Goal: Contribute content: Contribute content

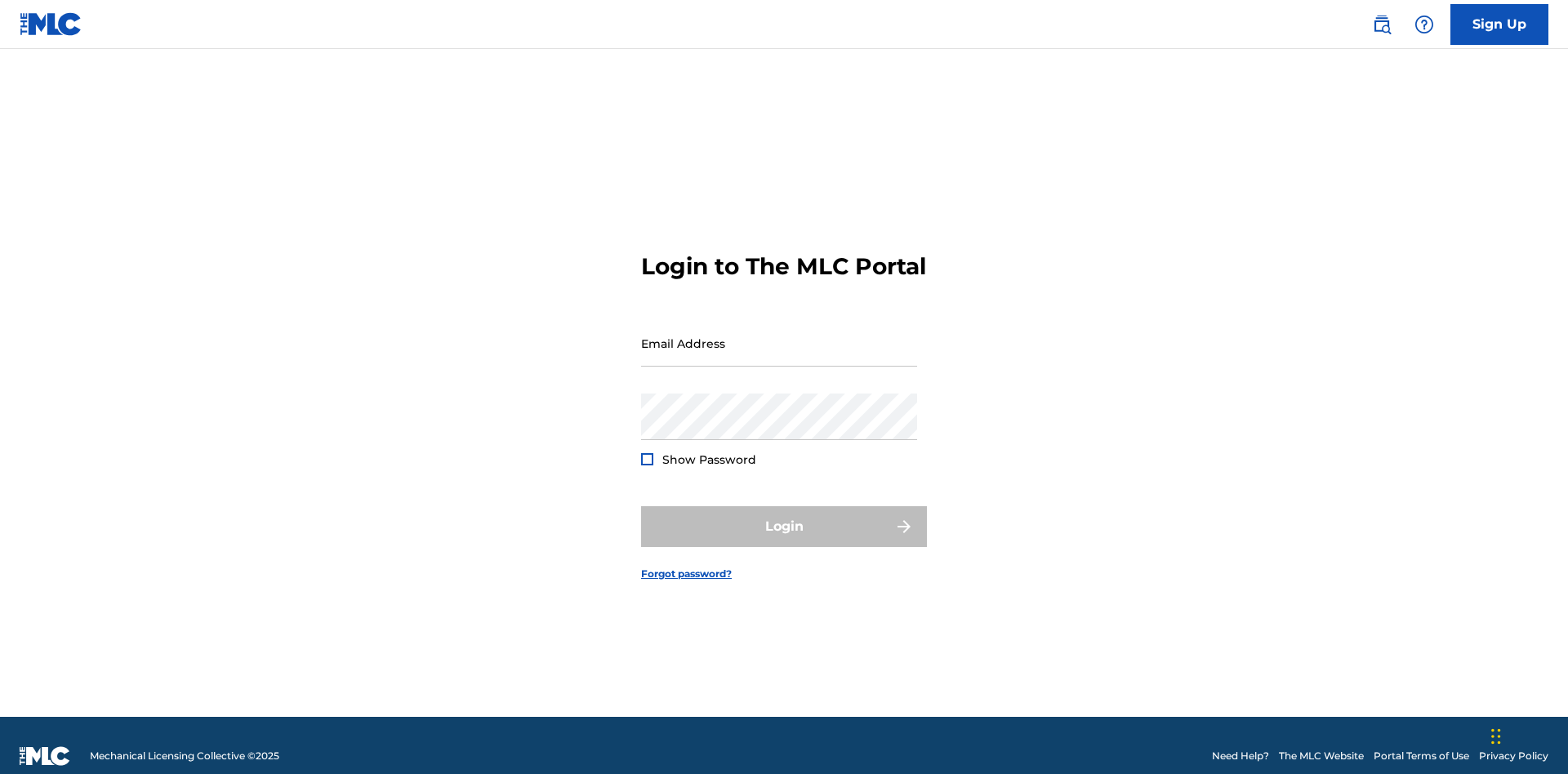
scroll to position [21, 0]
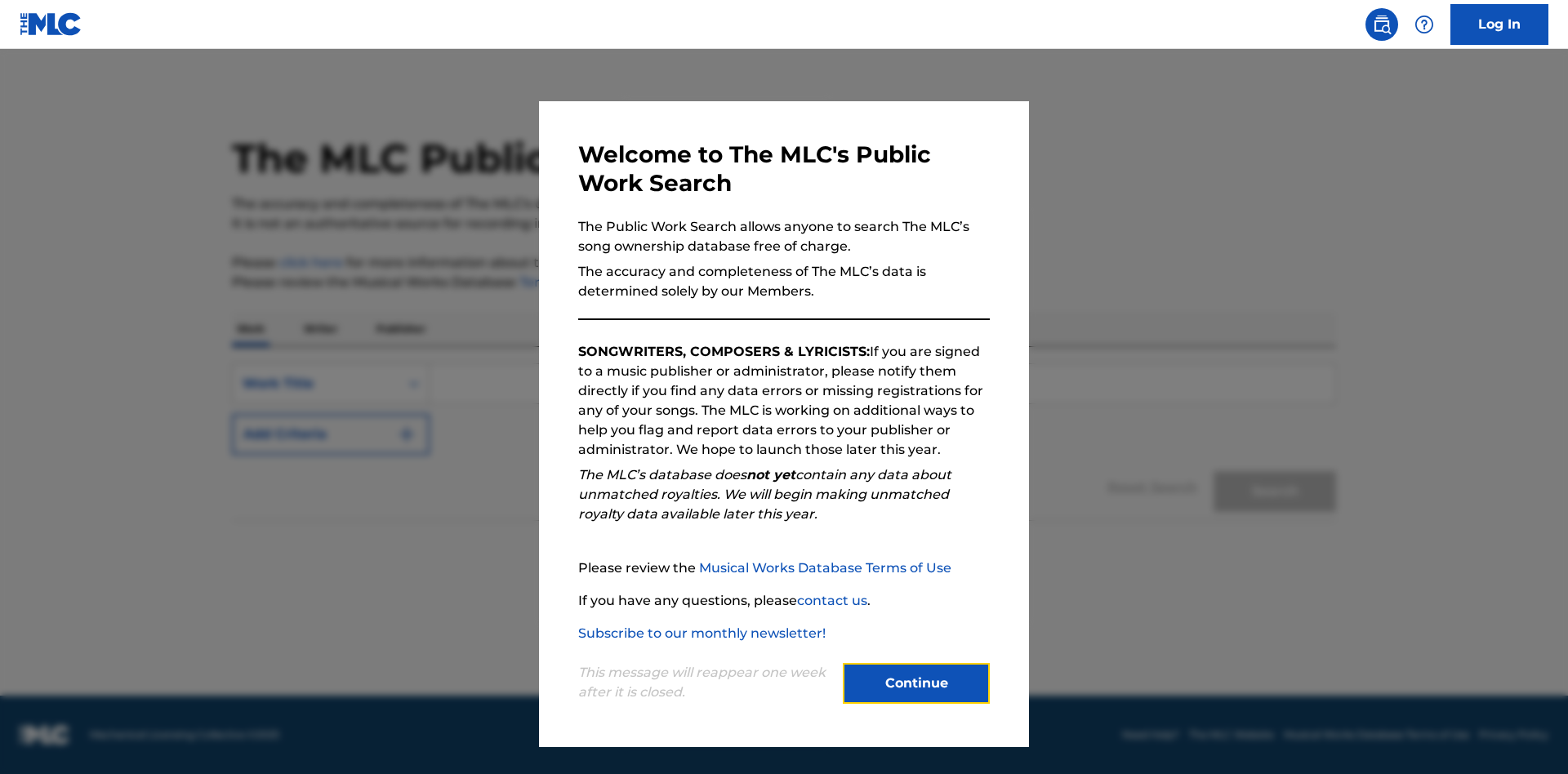
click at [917, 684] on button "Continue" at bounding box center [916, 683] width 147 height 41
click at [316, 384] on div "Work Title" at bounding box center [315, 384] width 147 height 20
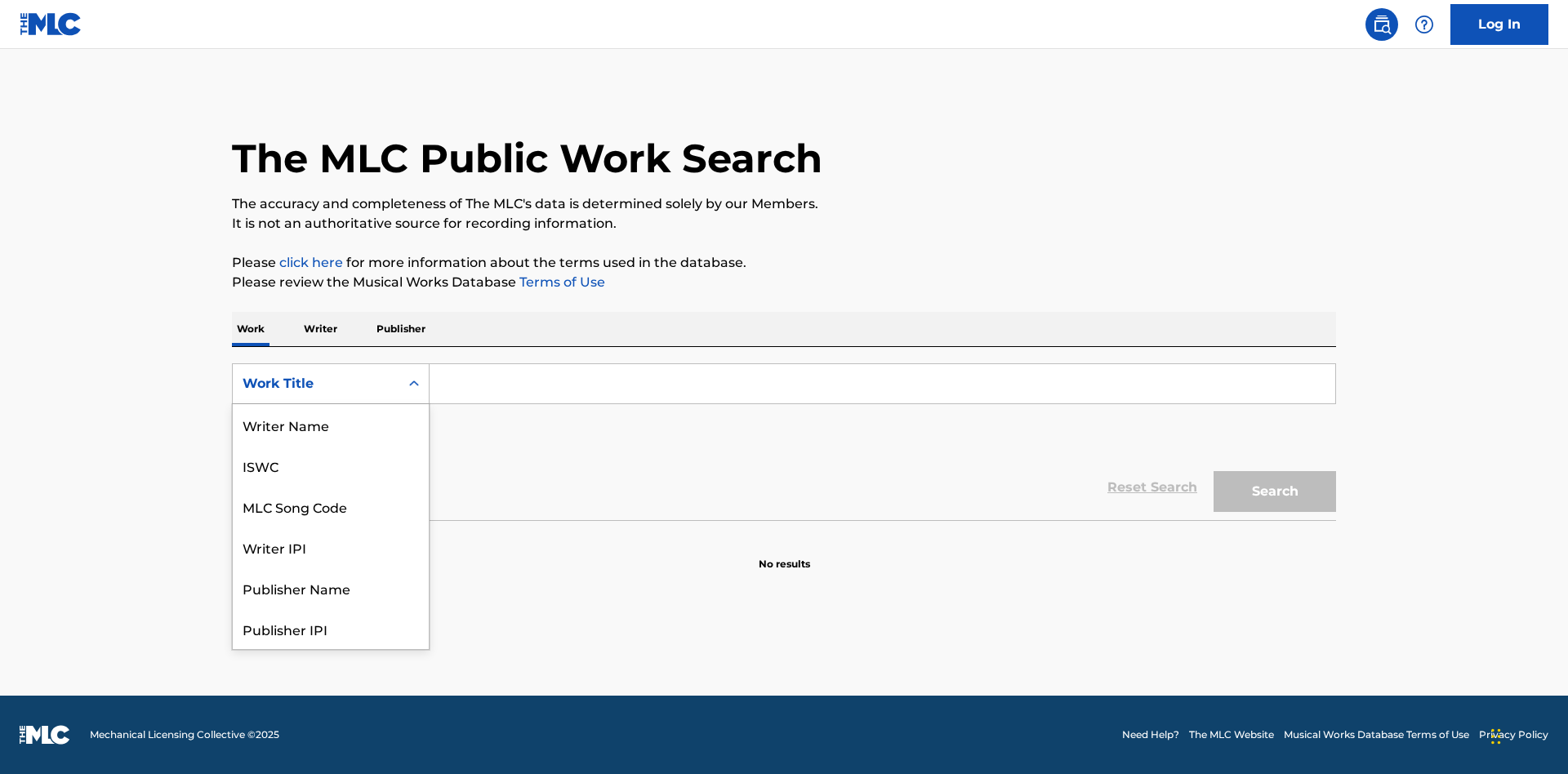
scroll to position [81, 0]
click at [330, 424] on div "MLC Song Code" at bounding box center [330, 424] width 196 height 41
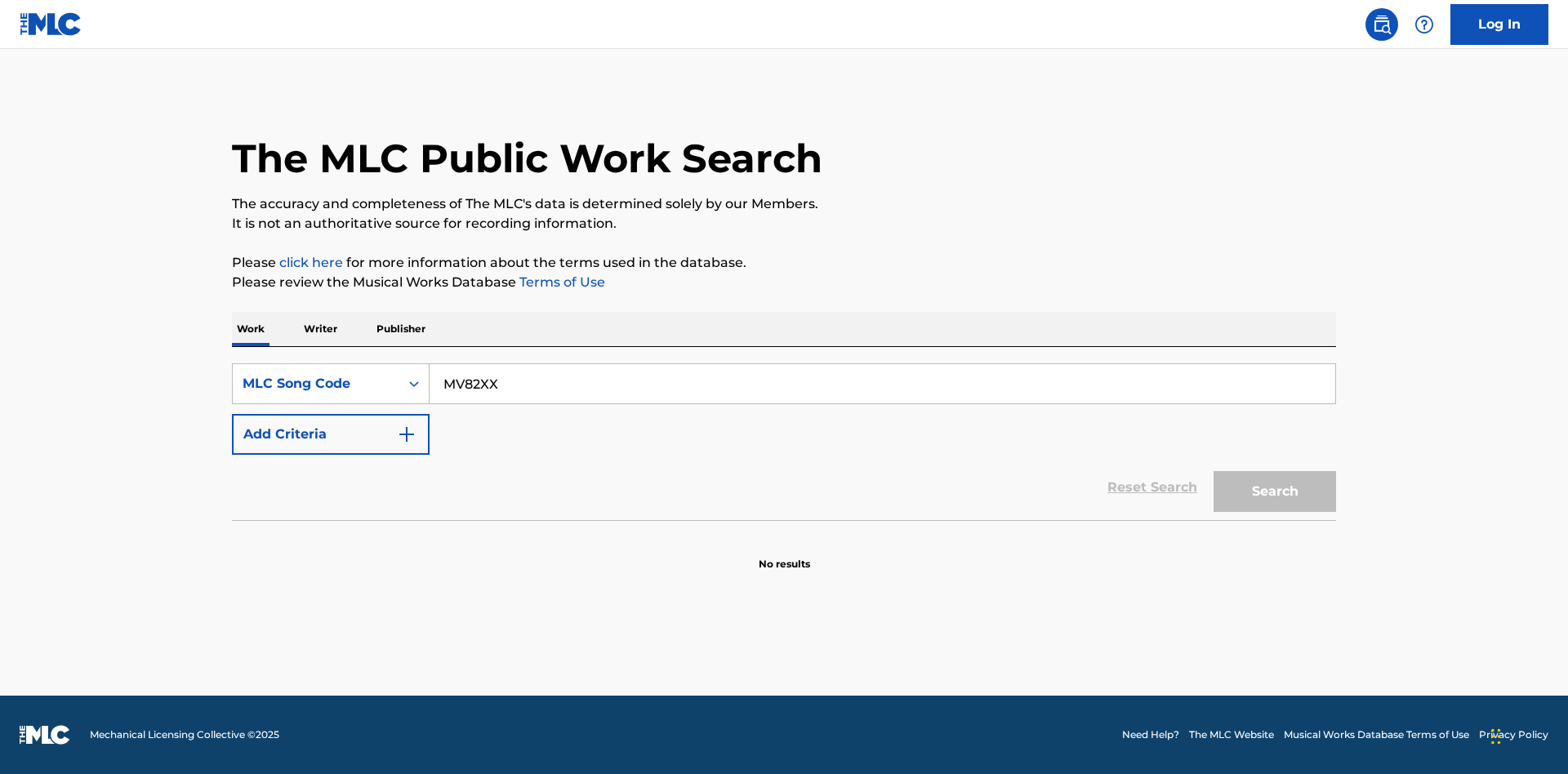
type input "MV82XX"
click at [1274, 492] on button "Search" at bounding box center [1274, 492] width 122 height 41
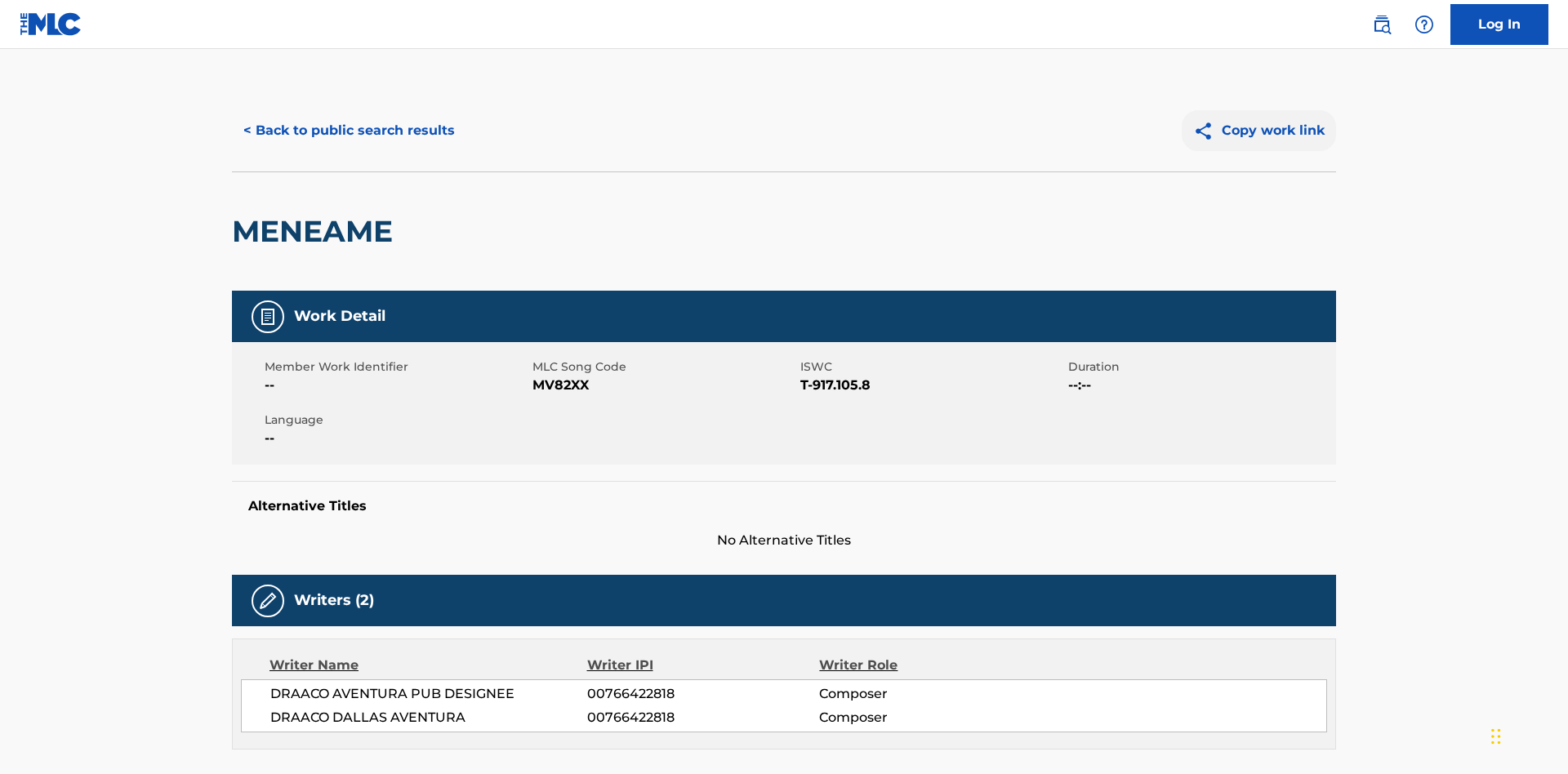
click at [1259, 118] on button "Copy work link" at bounding box center [1258, 130] width 154 height 41
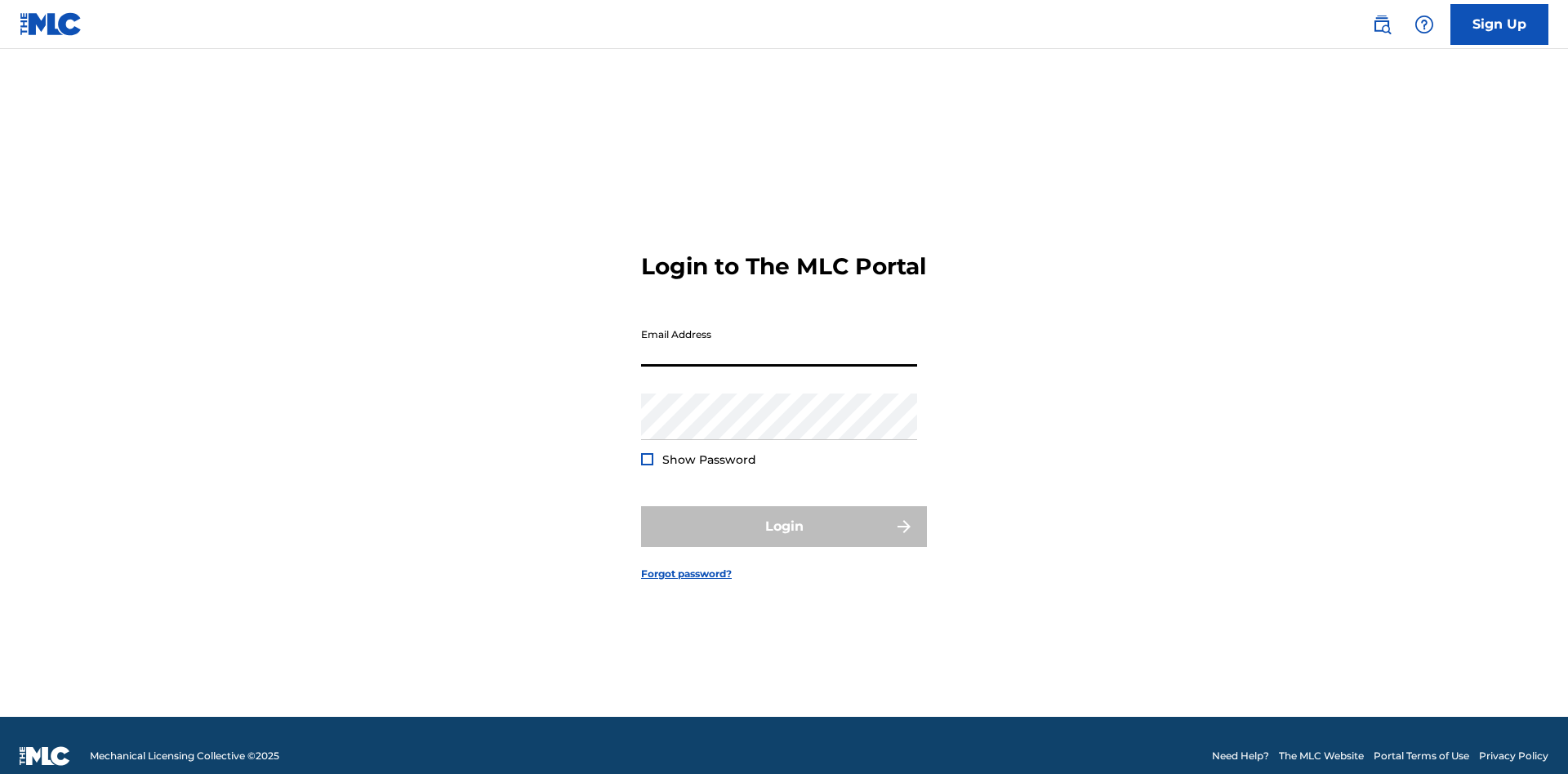
scroll to position [21, 0]
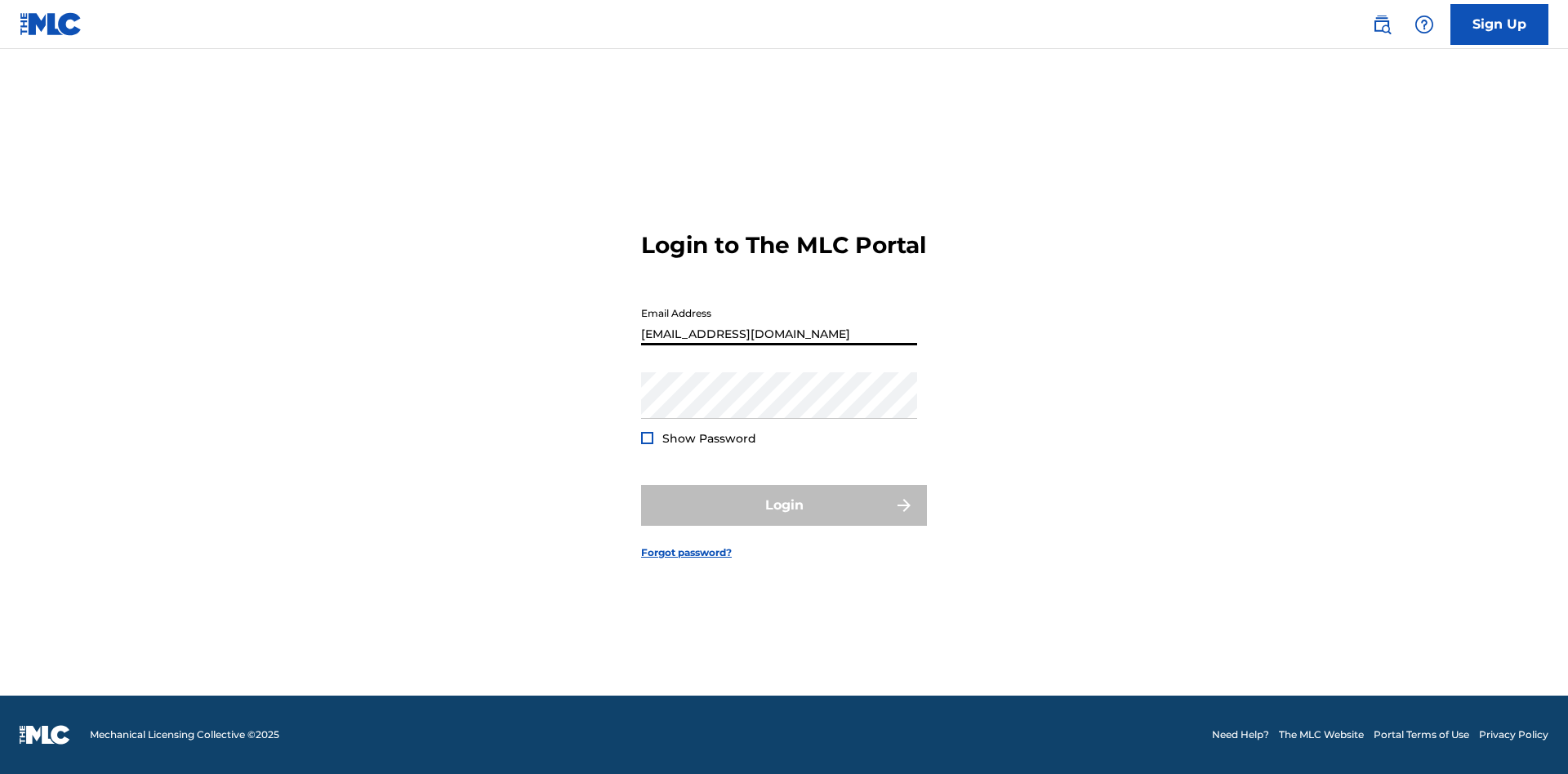
type input "Duke.McTesterson@gmail.com"
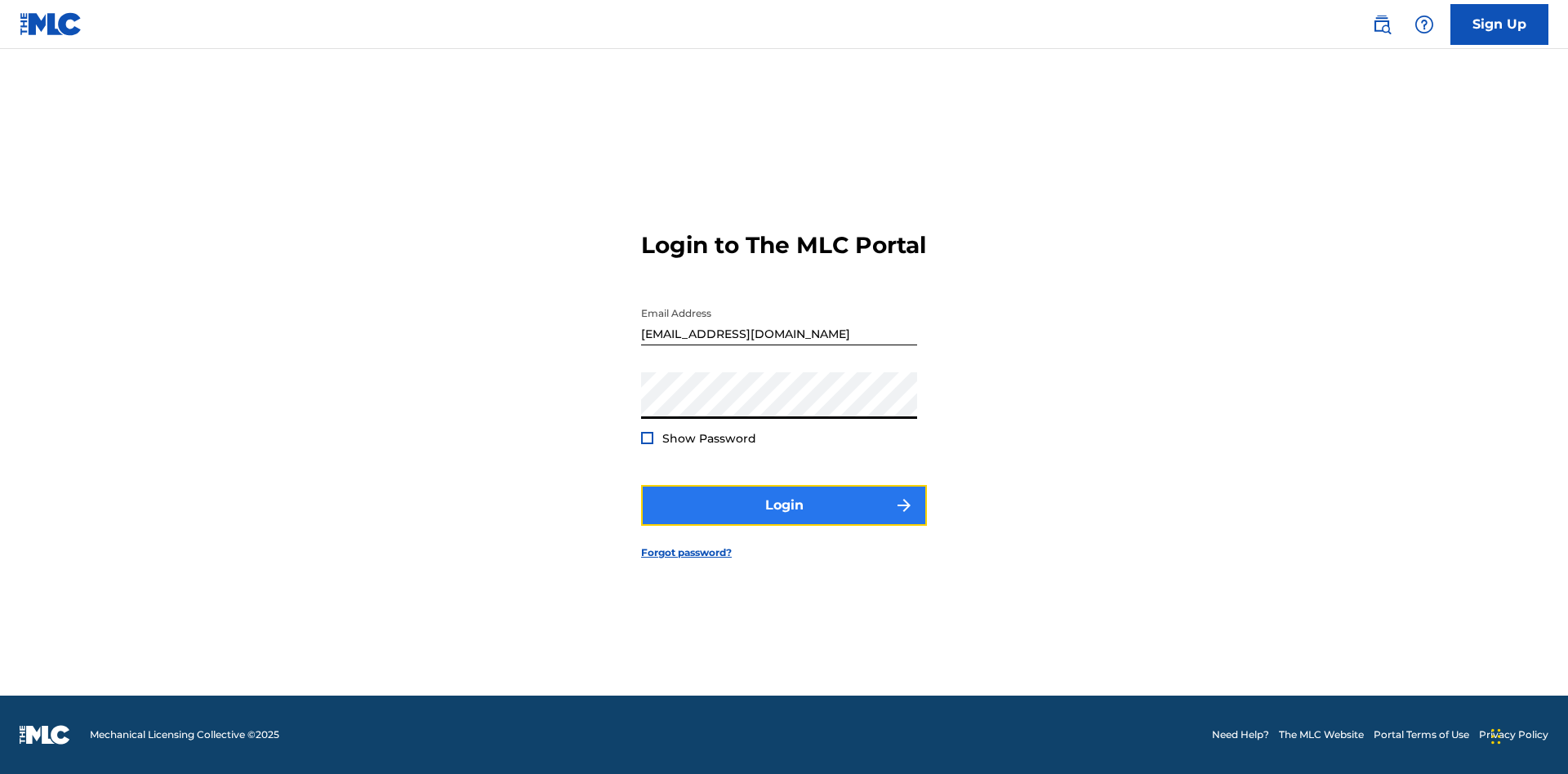
click at [784, 519] on button "Login" at bounding box center [784, 505] width 286 height 41
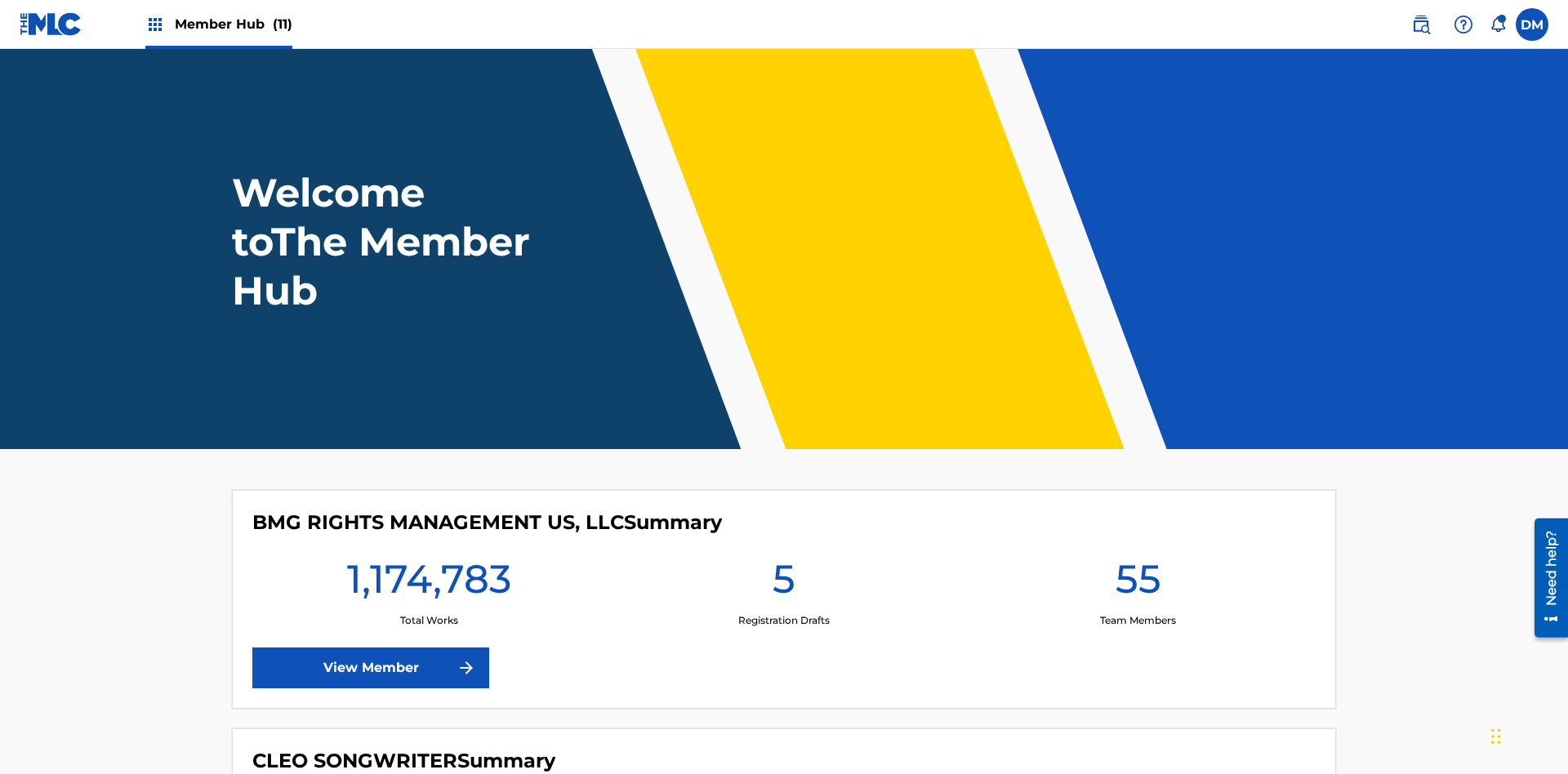
click at [233, 24] on span "Member Hub (11)" at bounding box center [234, 25] width 117 height 19
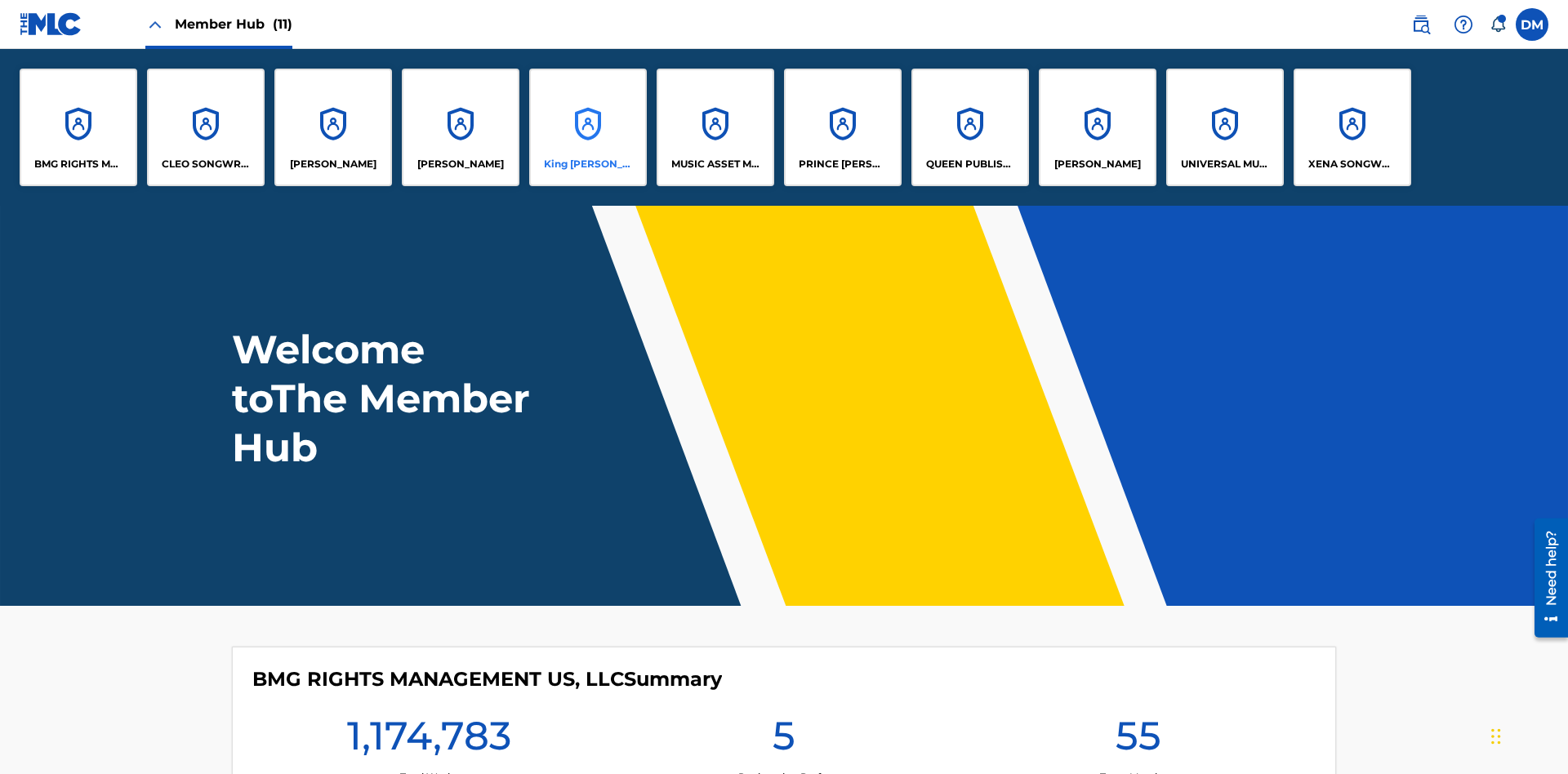
click at [587, 164] on p "King McTesterson" at bounding box center [588, 165] width 89 height 15
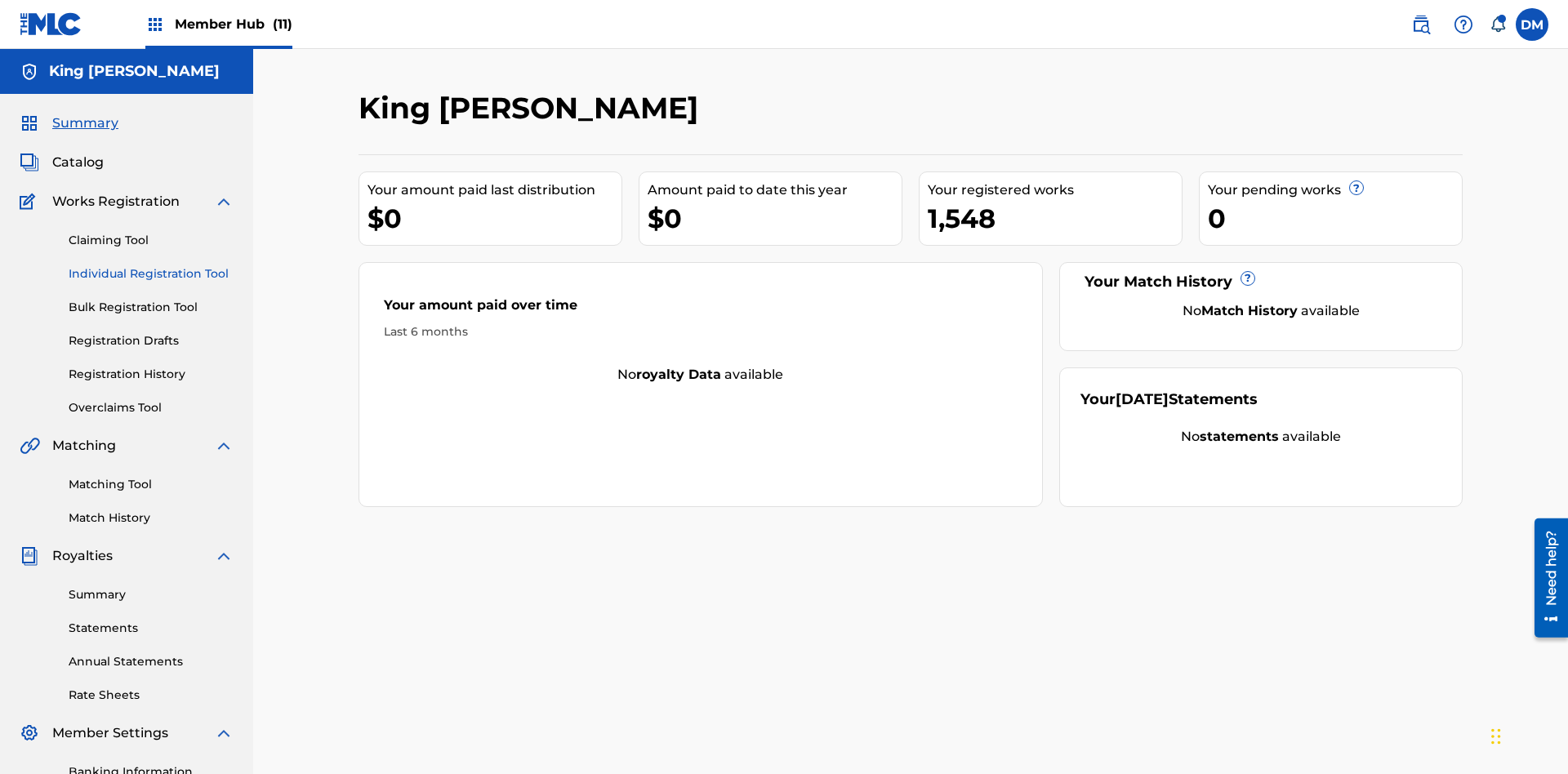
click at [151, 265] on link "Individual Registration Tool" at bounding box center [151, 274] width 165 height 17
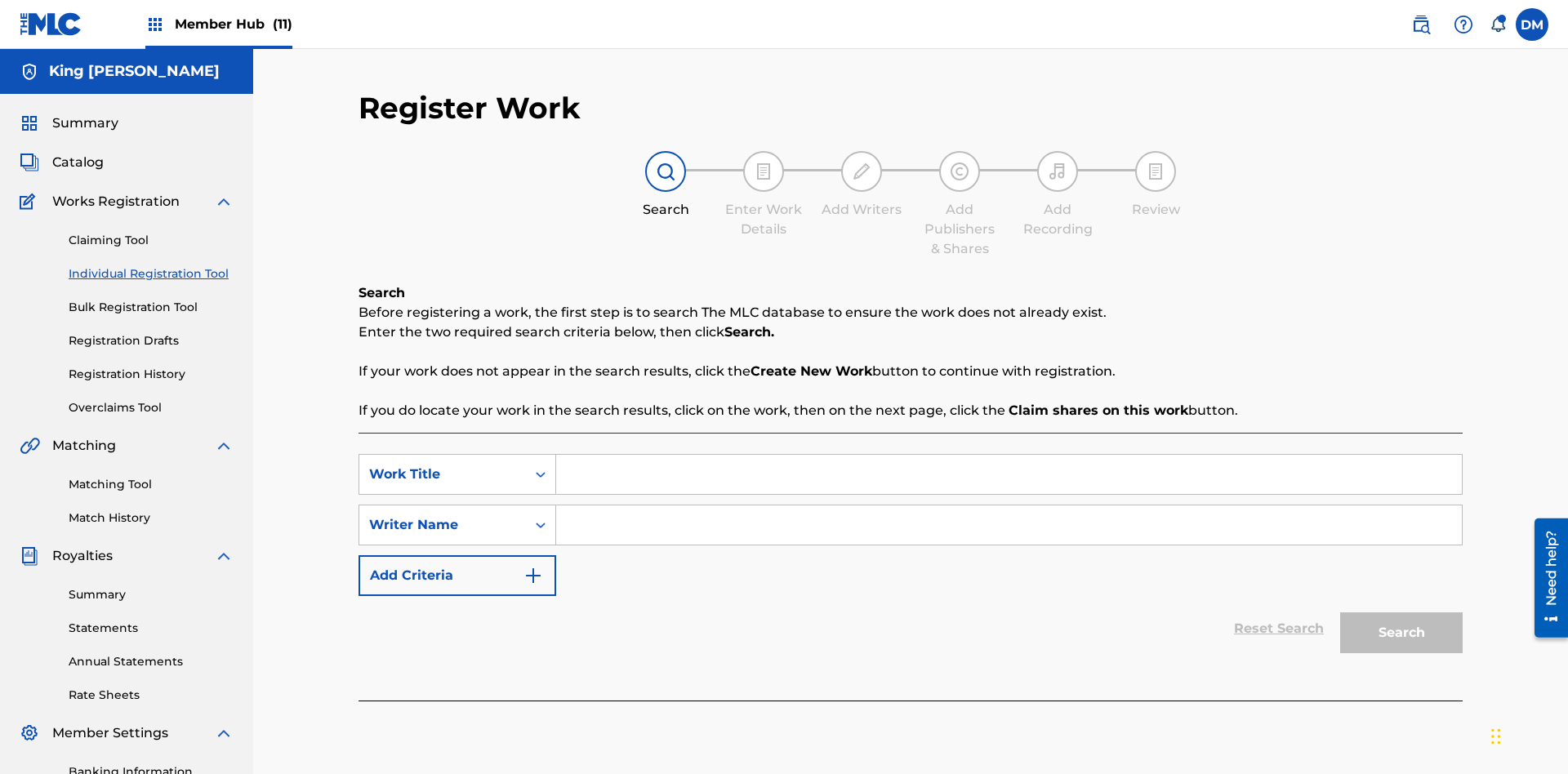
click at [1008, 455] on input "Search Form" at bounding box center [1008, 474] width 905 height 39
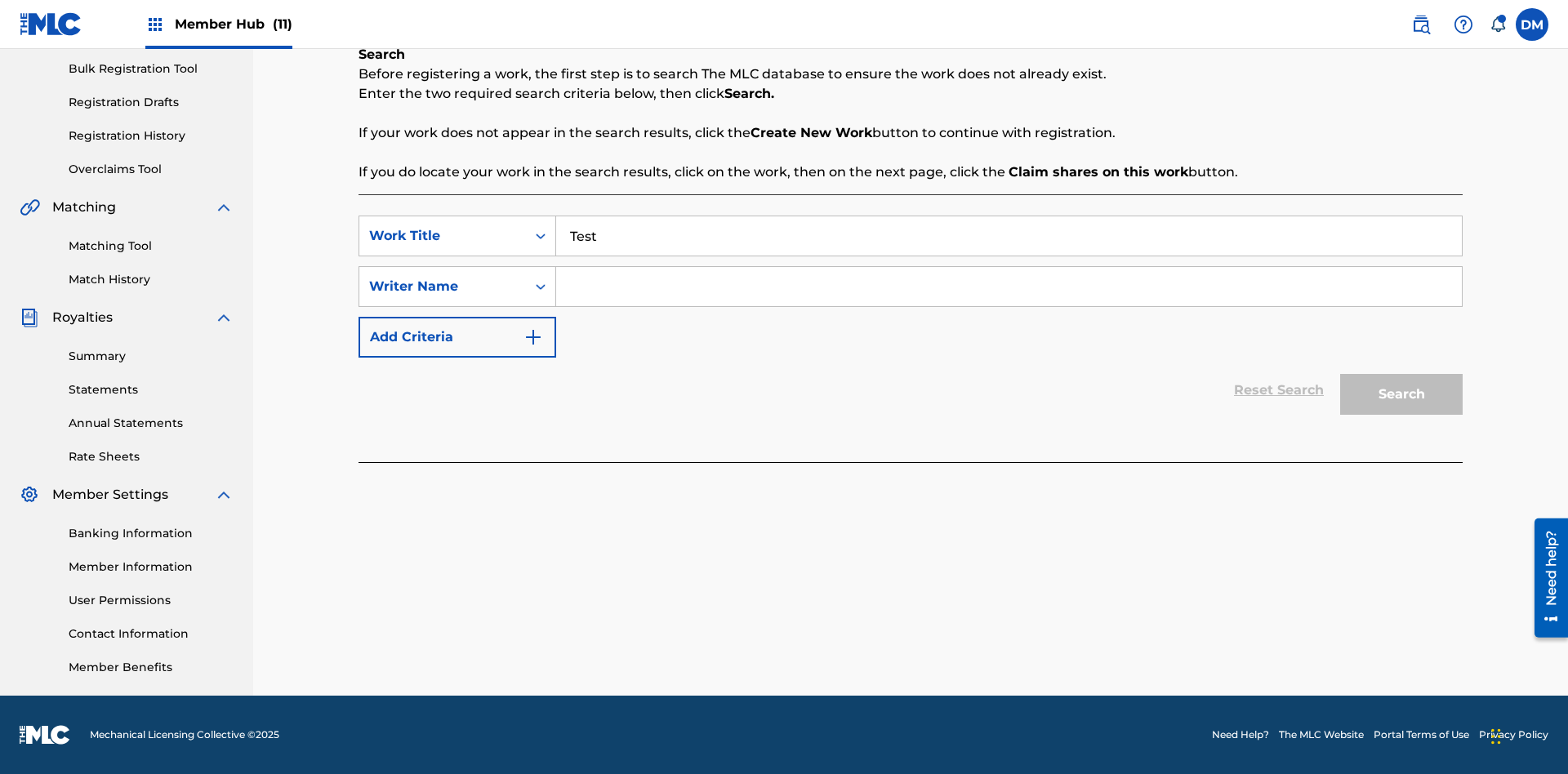
type input "Test"
click at [1008, 287] on input "Search Form" at bounding box center [1008, 286] width 905 height 39
type input "Test"
click at [1401, 394] on button "Search" at bounding box center [1400, 394] width 122 height 41
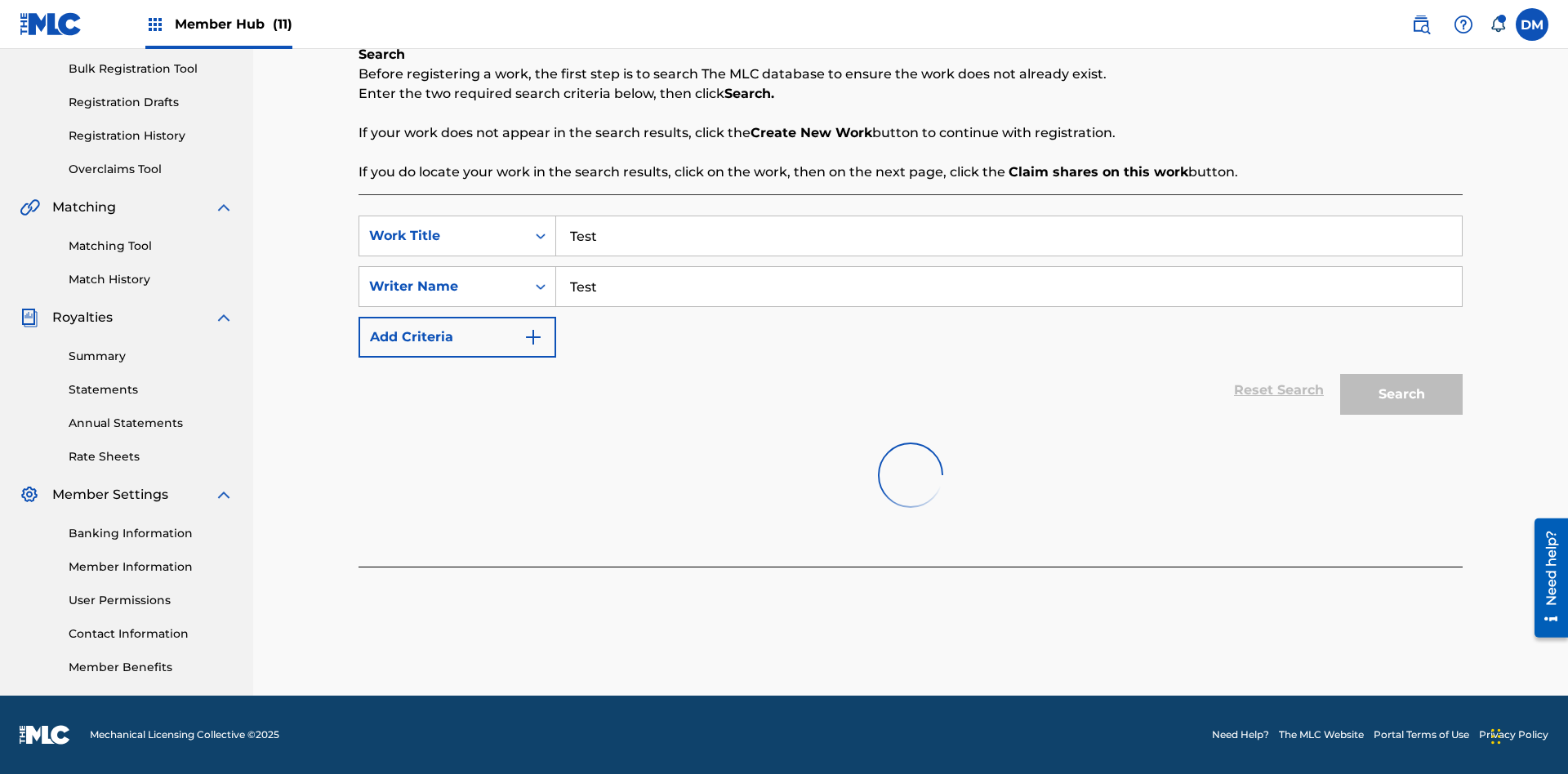
scroll to position [249, 0]
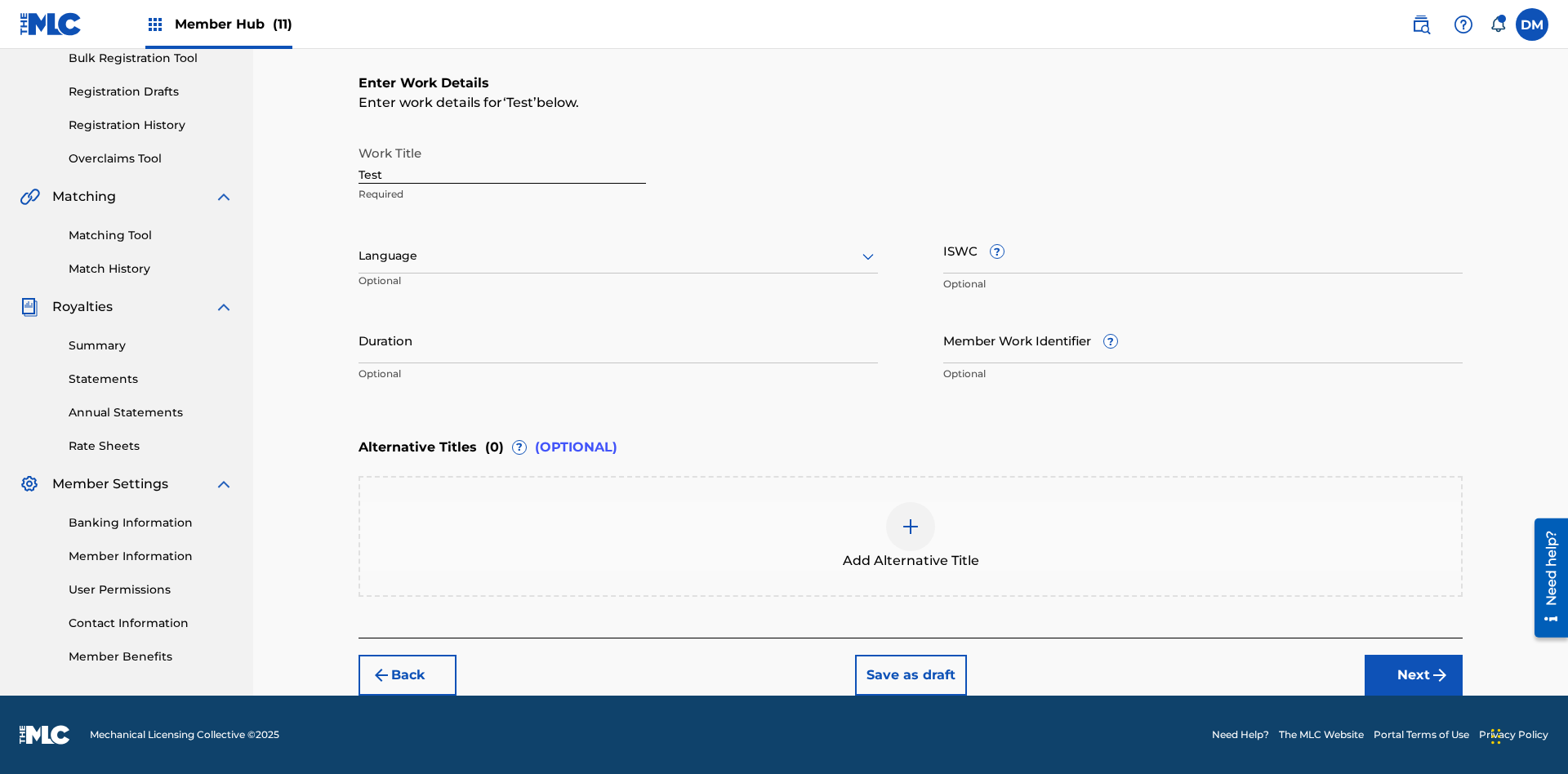
click at [502, 160] on input "Test" at bounding box center [503, 160] width 288 height 46
paste input "https://qa-portal.themlc-test.com/catalog/work/817070259"
type input "https://qa-portal.themlc-test.com/catalog/work/817070259"
click at [1532, 24] on label at bounding box center [1531, 25] width 32 height 32
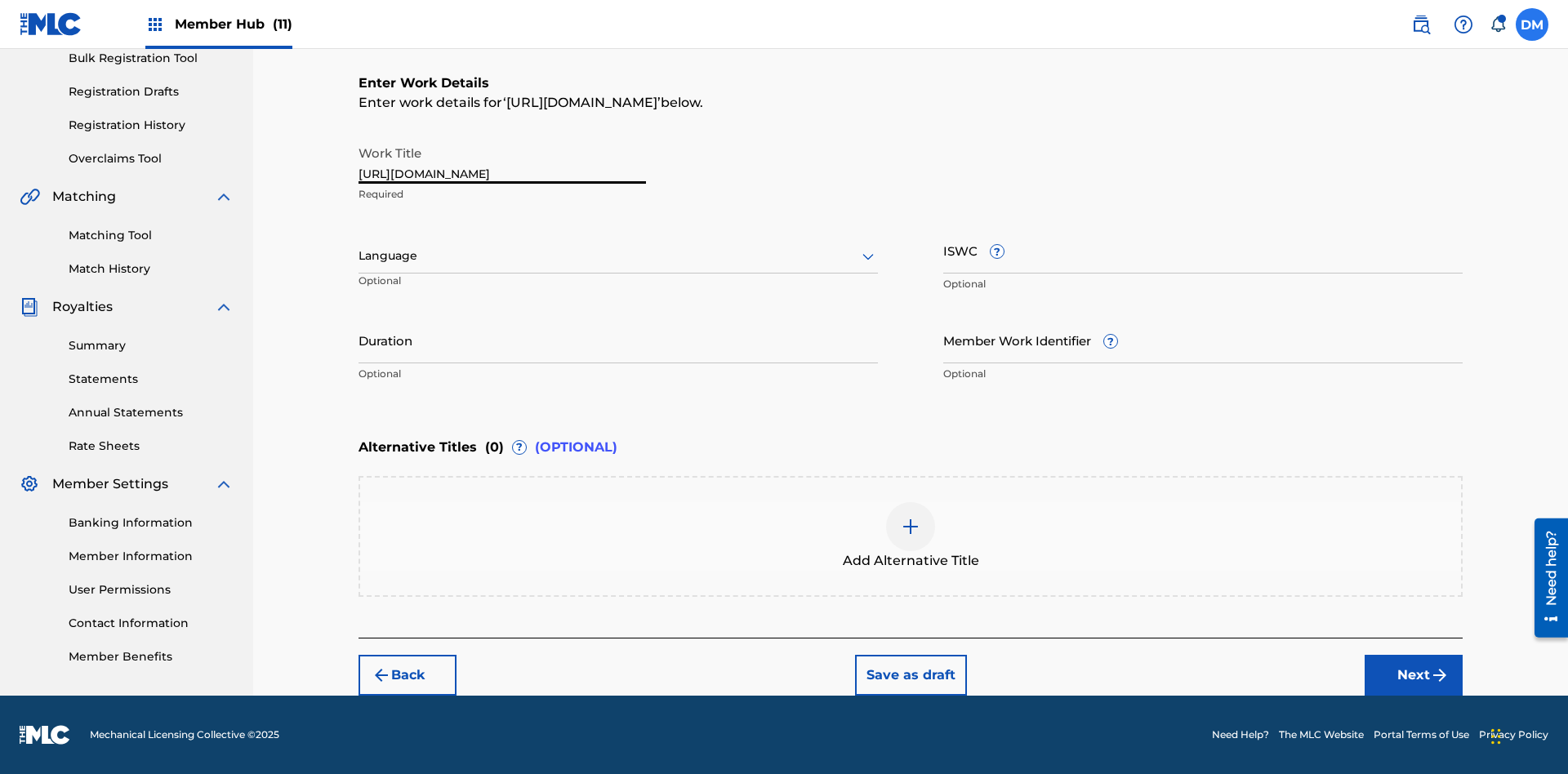
click at [1532, 25] on input "DM Duke McTesterson duke.mctesterson@gmail.com Notification Preferences Profile…" at bounding box center [1532, 25] width 0 height 0
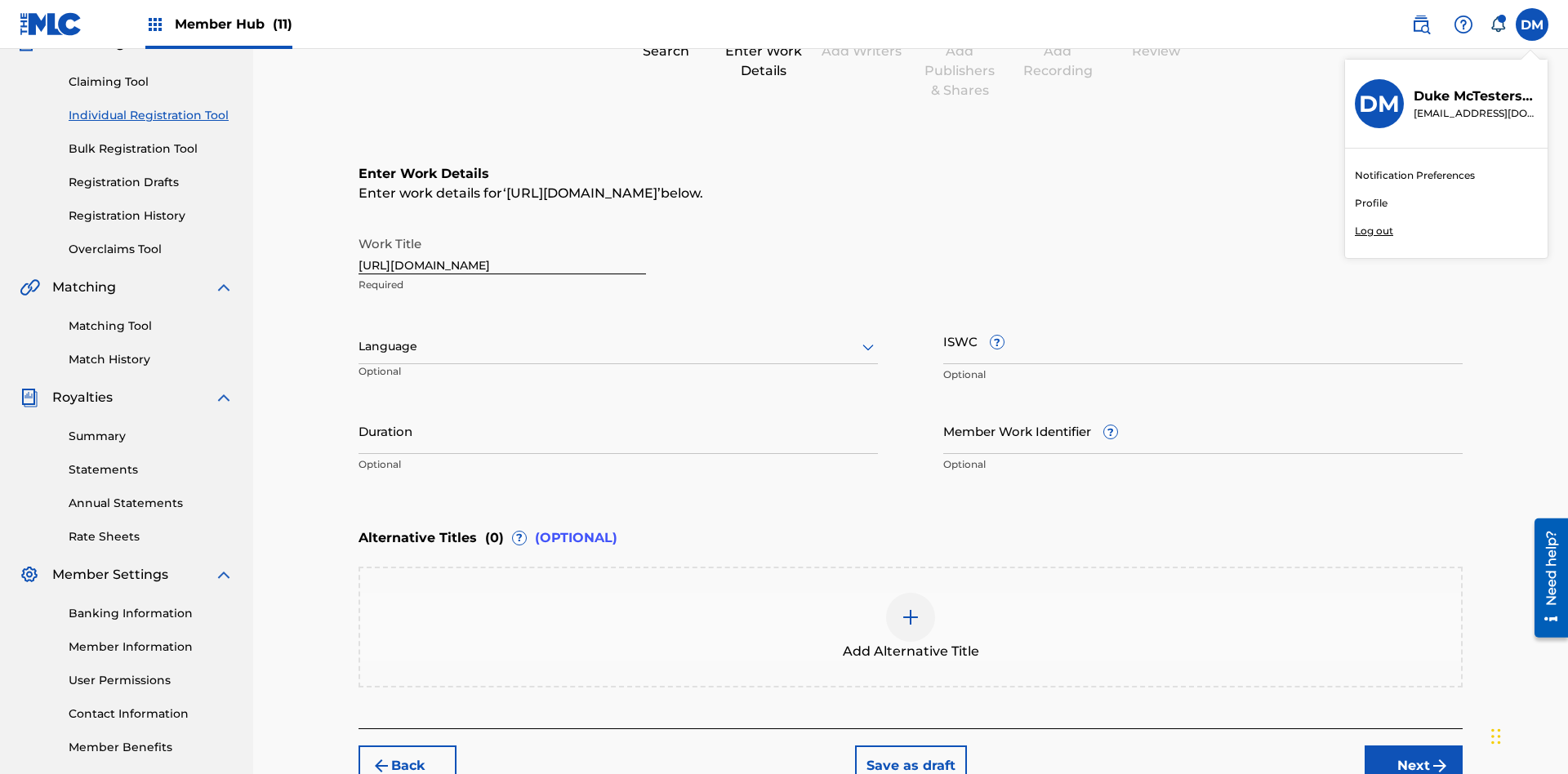
click at [1373, 231] on p "Log out" at bounding box center [1374, 231] width 39 height 15
click at [1532, 25] on input "DM Duke McTesterson duke.mctesterson@gmail.com Notification Preferences Profile…" at bounding box center [1532, 25] width 0 height 0
